Goal: Navigation & Orientation: Understand site structure

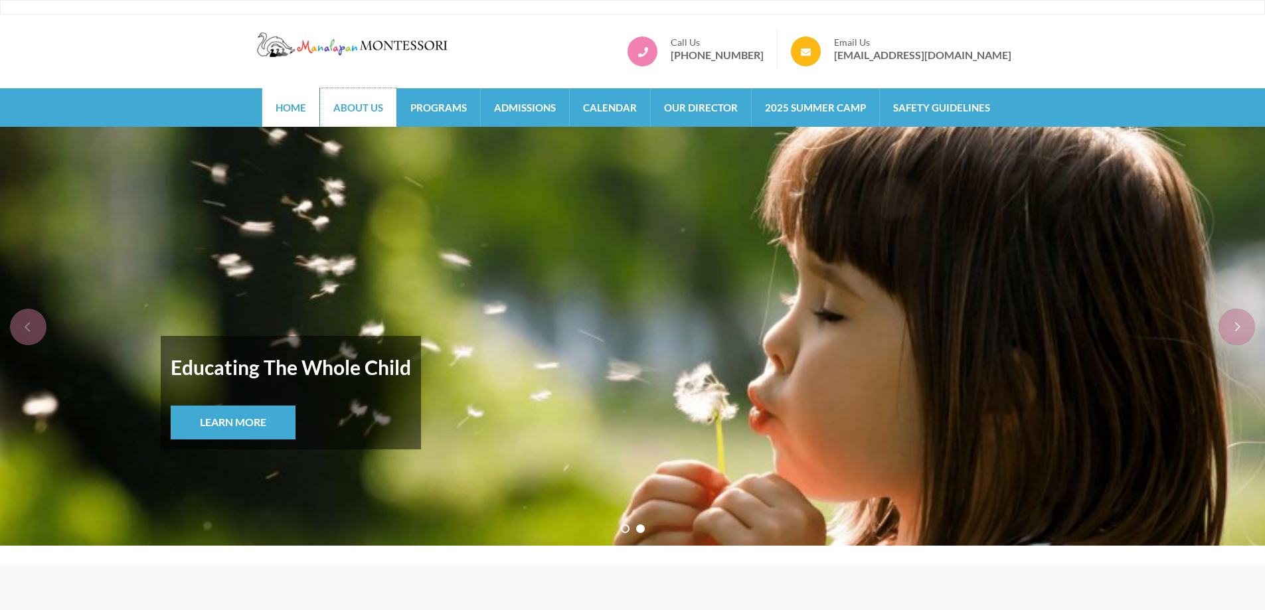
click at [365, 108] on link "About Us" at bounding box center [358, 107] width 76 height 39
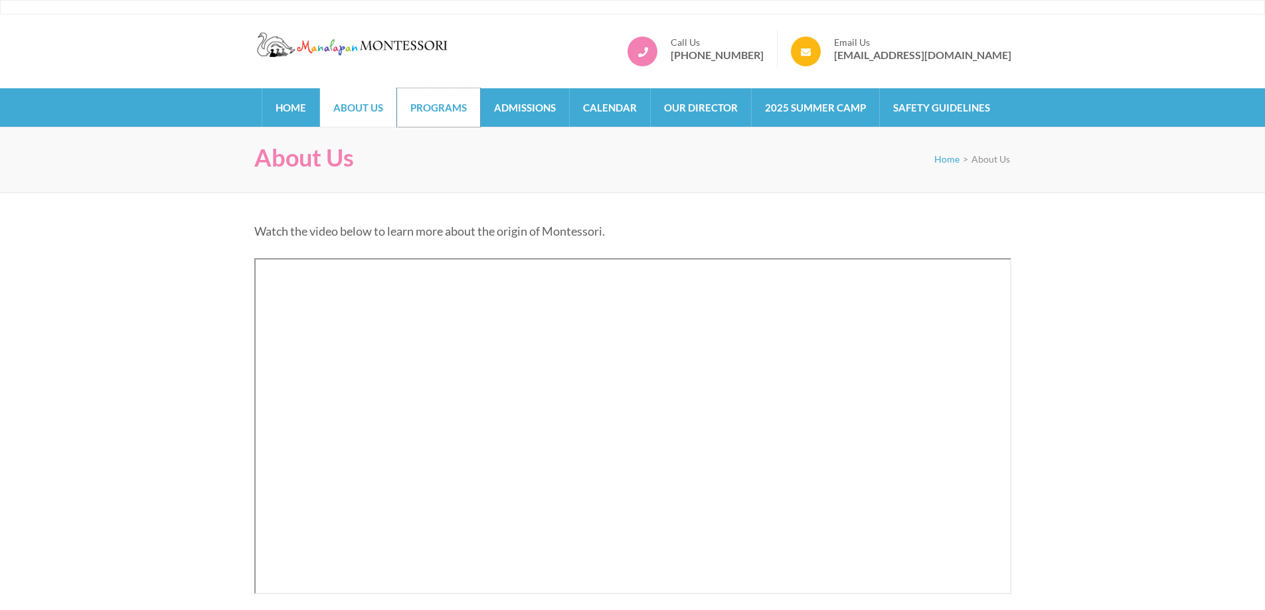
click at [464, 110] on link "Programs" at bounding box center [438, 107] width 83 height 39
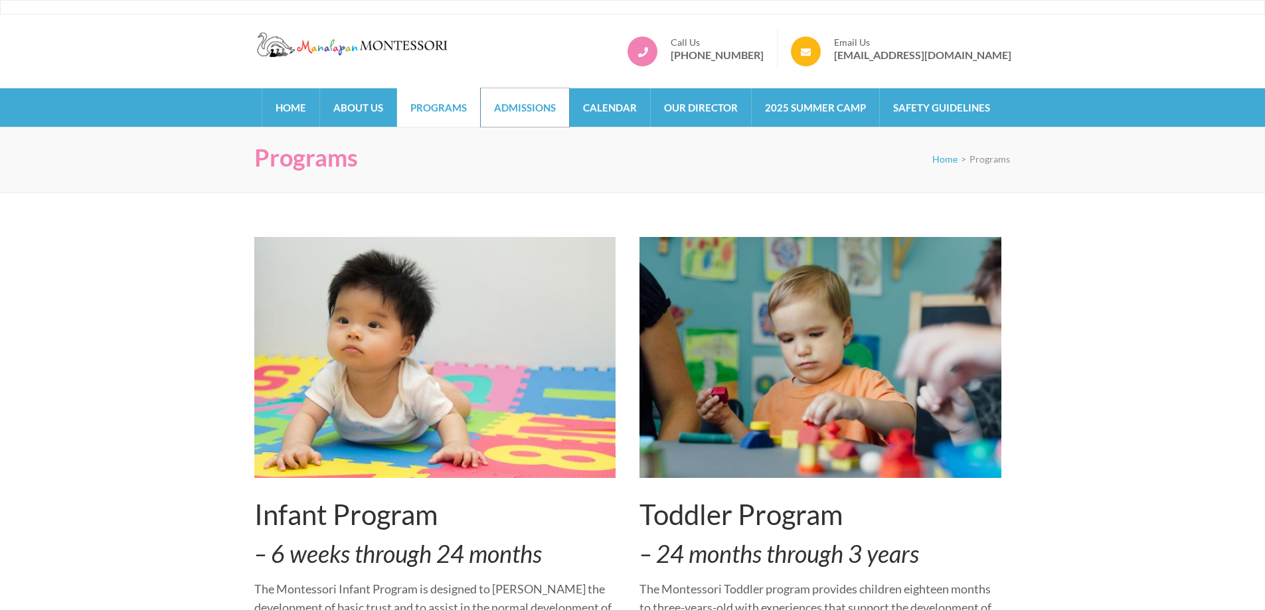
click at [540, 105] on link "Admissions" at bounding box center [525, 107] width 88 height 39
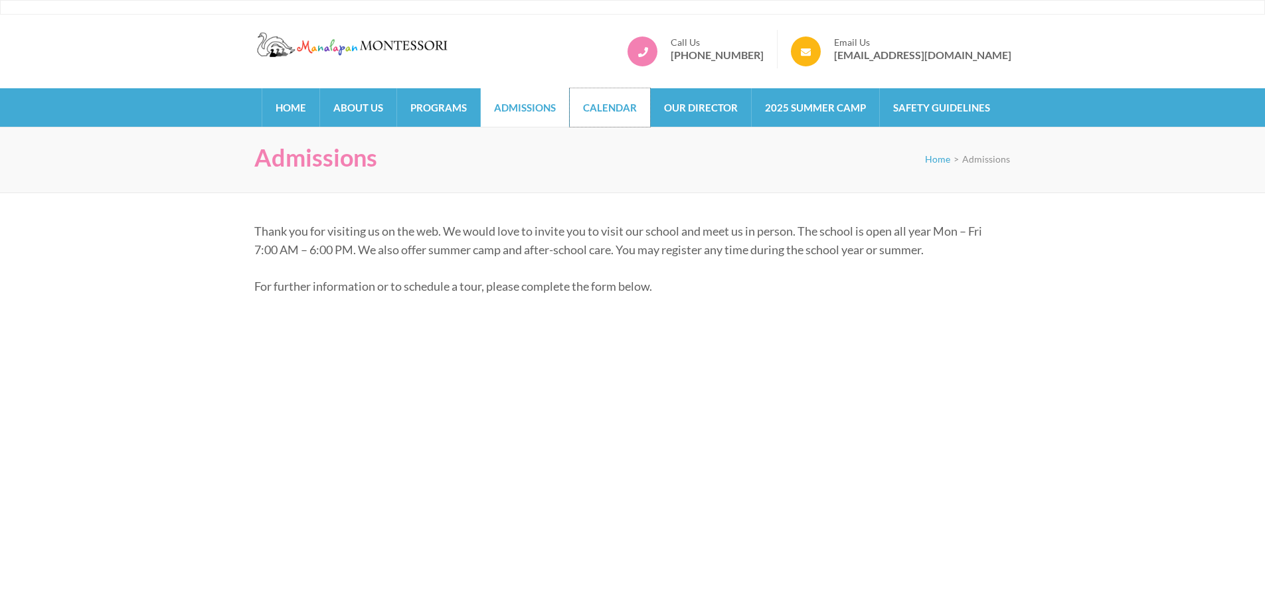
click at [614, 103] on link "Calendar" at bounding box center [610, 107] width 80 height 39
click at [626, 110] on link "Calendar" at bounding box center [610, 107] width 80 height 39
click at [695, 105] on link "Our Director" at bounding box center [701, 107] width 100 height 39
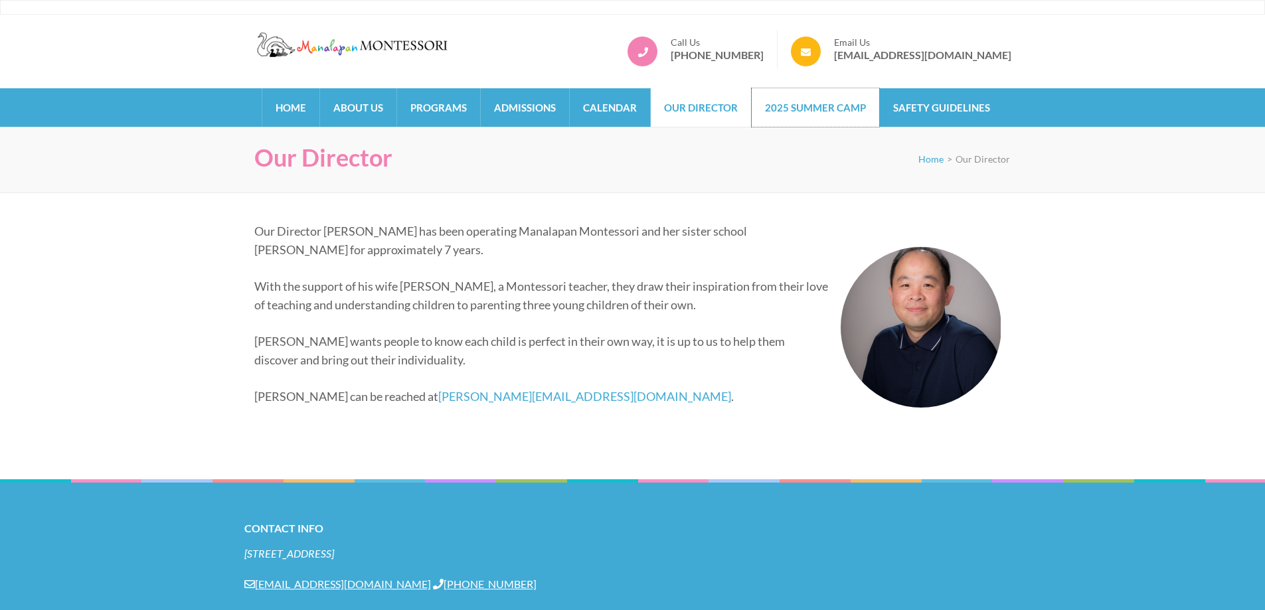
click at [811, 114] on link "2025 Summer Camp" at bounding box center [816, 107] width 128 height 39
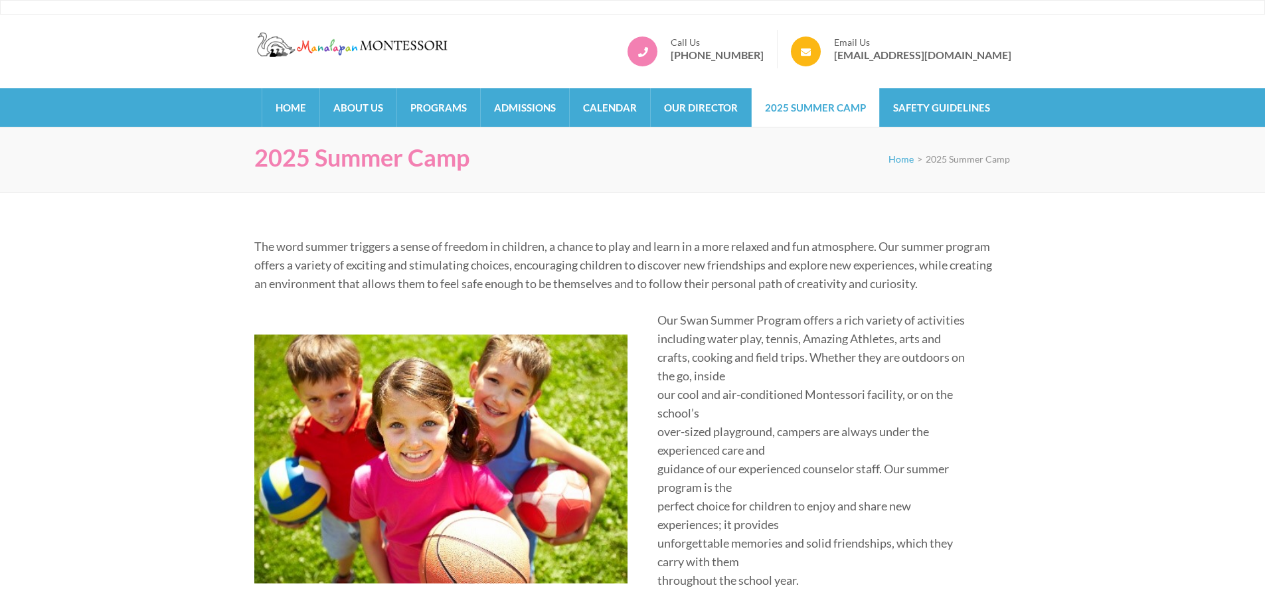
click at [915, 113] on link "Safety Guidelines" at bounding box center [942, 107] width 124 height 39
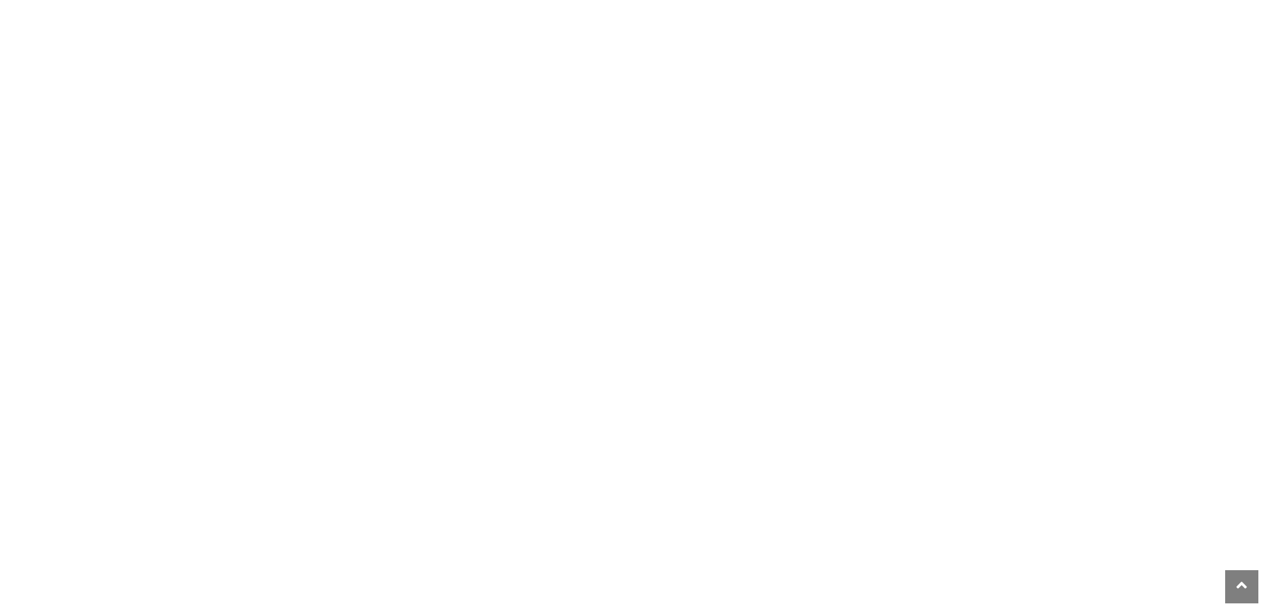
scroll to position [2398, 0]
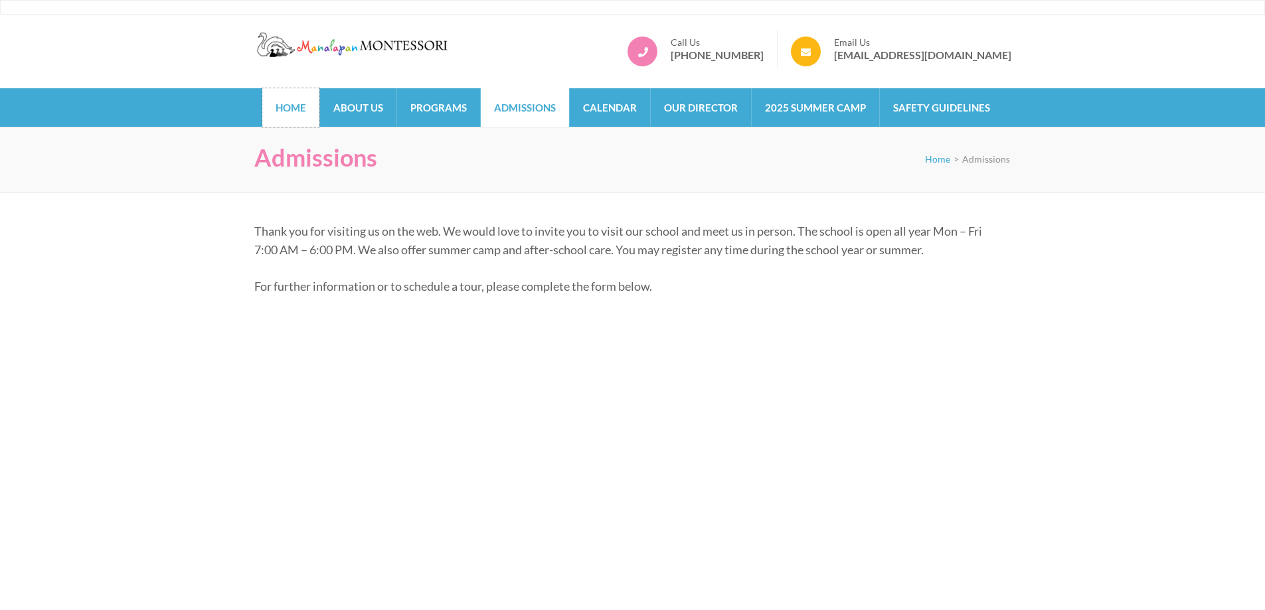
click at [292, 110] on link "Home" at bounding box center [290, 107] width 57 height 39
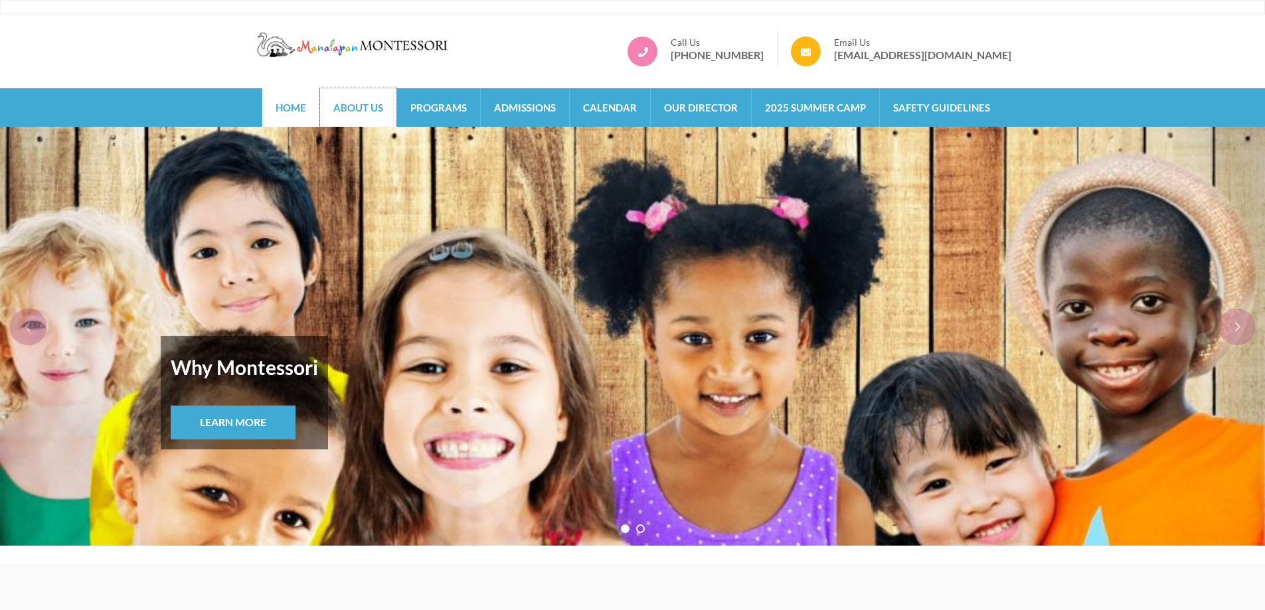
click at [361, 104] on link "About Us" at bounding box center [358, 107] width 76 height 39
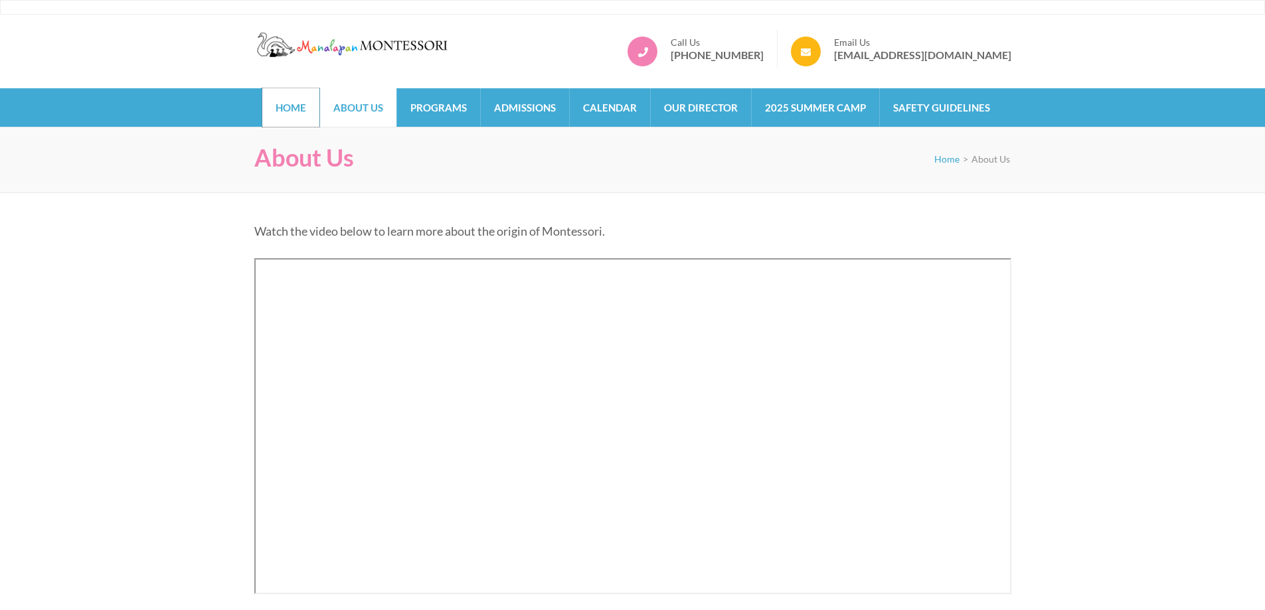
click at [288, 106] on link "Home" at bounding box center [290, 107] width 57 height 39
